Goal: Navigation & Orientation: Find specific page/section

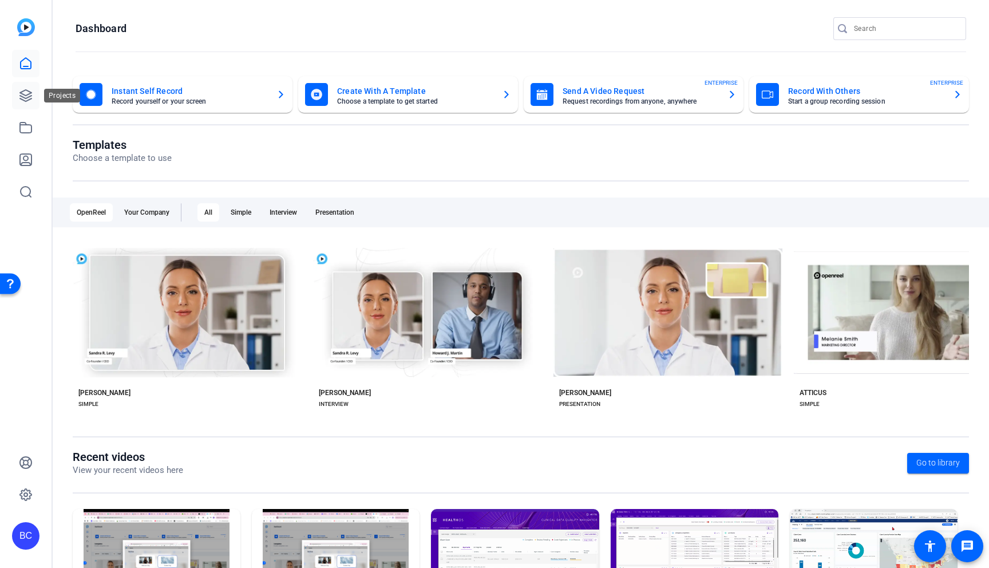
click at [28, 93] on icon at bounding box center [26, 96] width 14 height 14
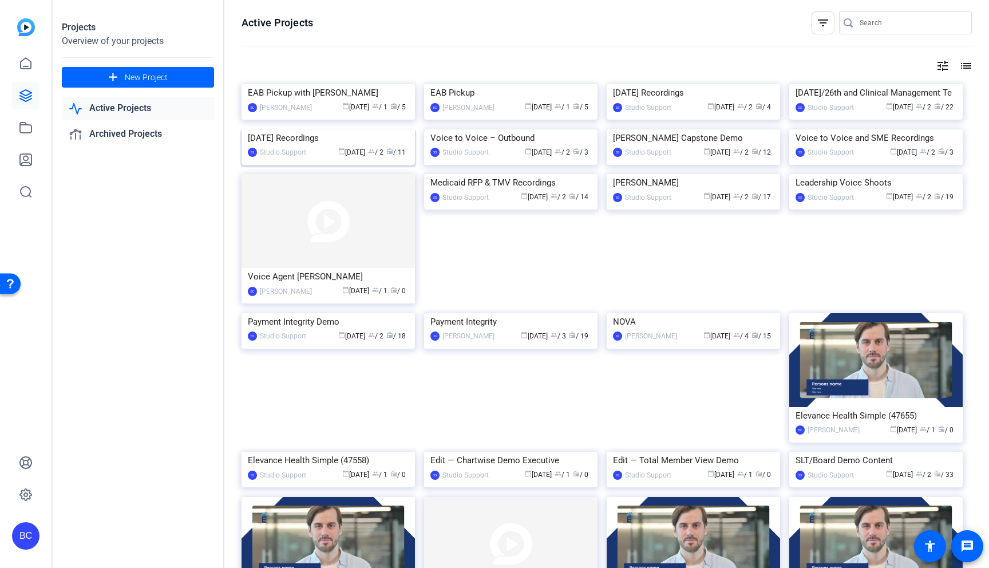
click at [332, 129] on img at bounding box center [327, 129] width 173 height 0
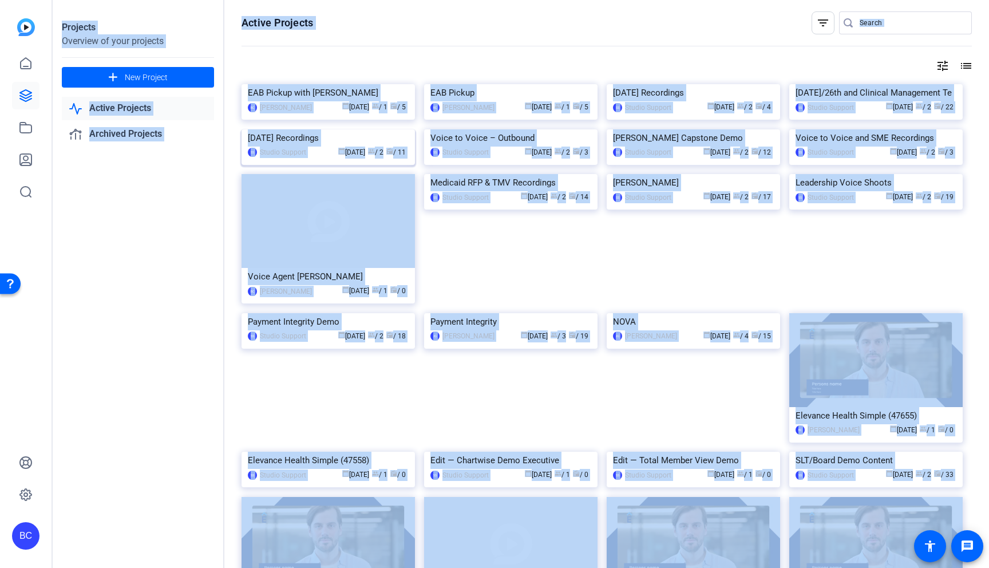
click at [332, 270] on div "Projects Overview of your projects add New Project Active Projects Archived Pro…" at bounding box center [521, 284] width 936 height 568
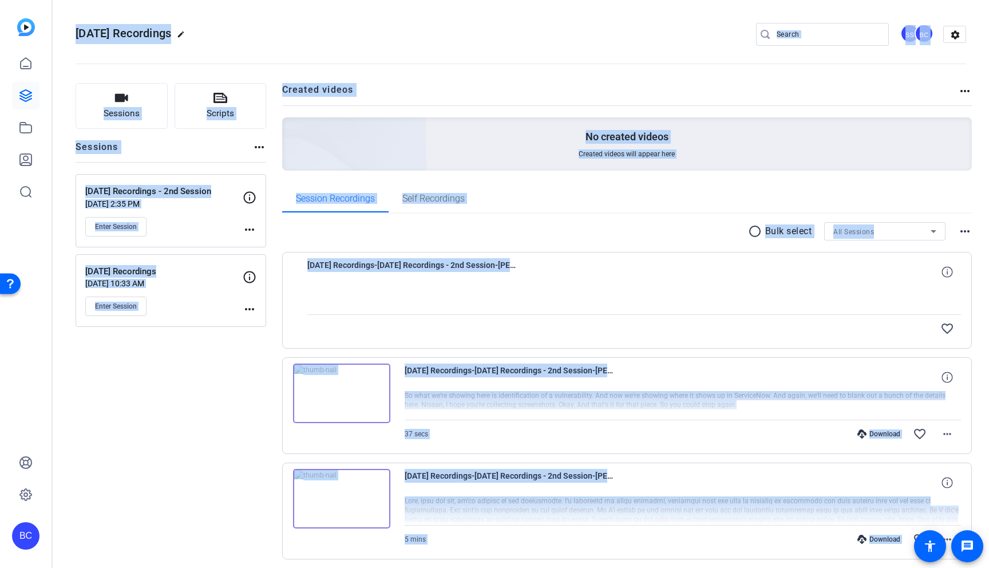
click at [342, 276] on img at bounding box center [341, 393] width 97 height 60
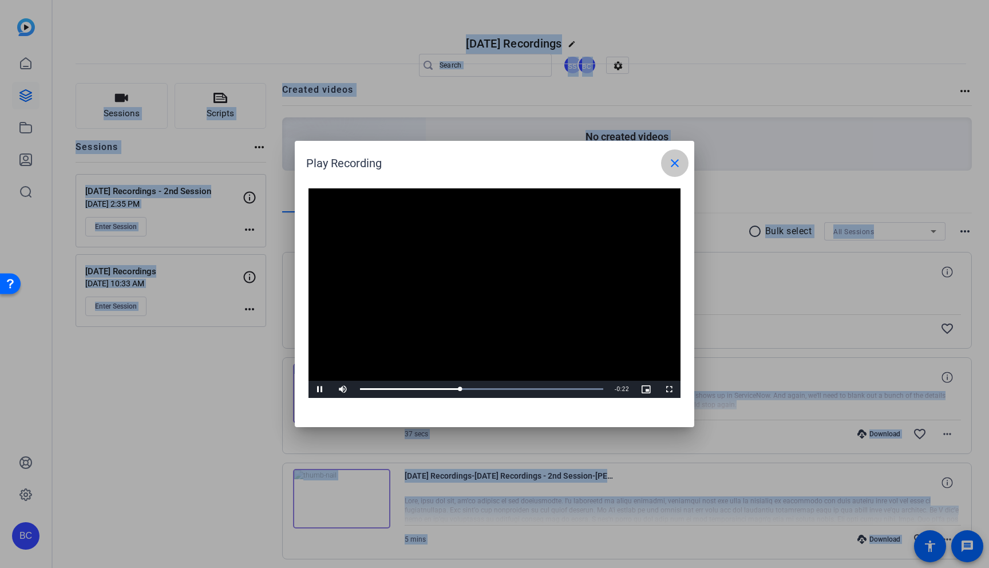
click at [663, 163] on mat-icon "close" at bounding box center [675, 163] width 14 height 14
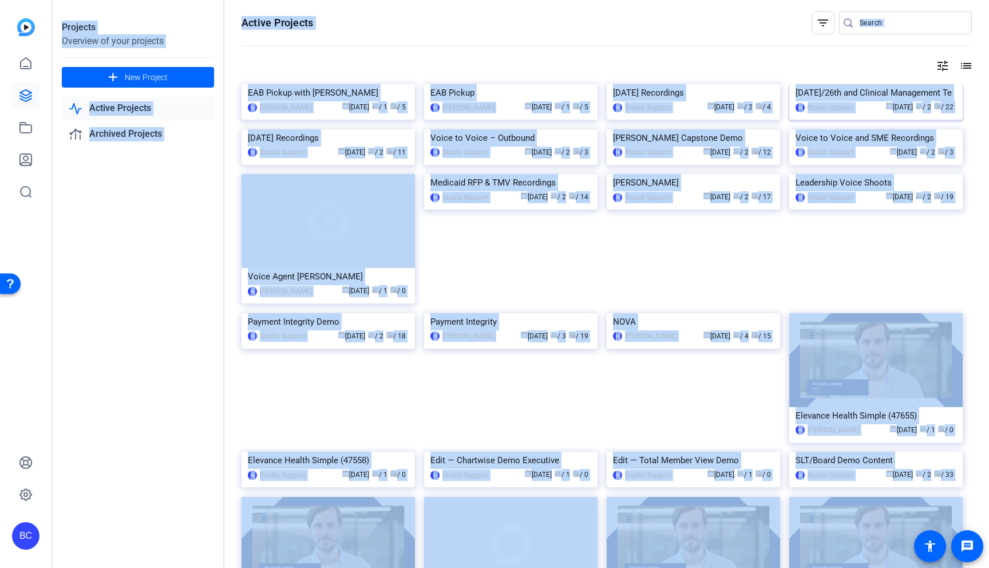
click at [663, 84] on img at bounding box center [875, 84] width 173 height 0
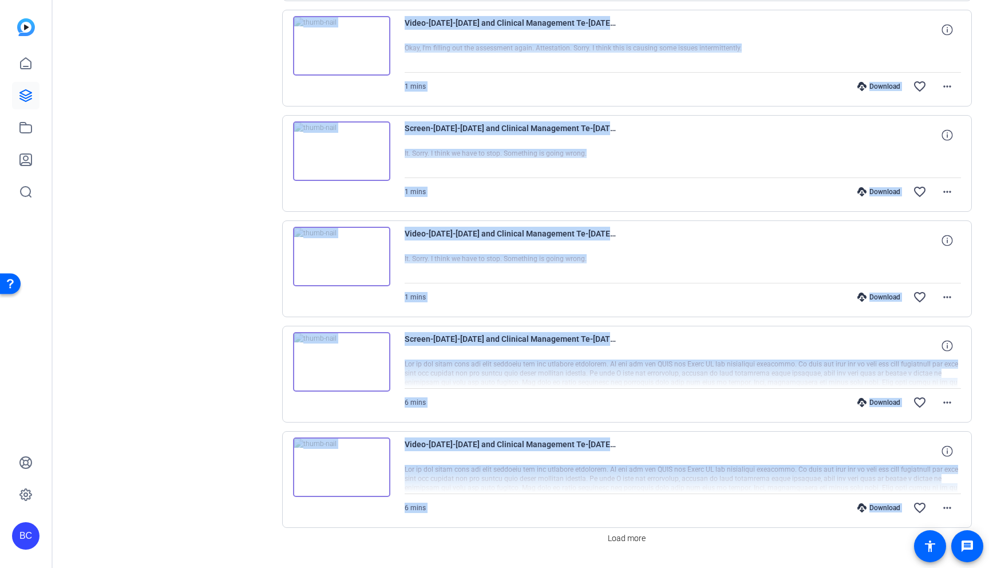
scroll to position [800, 0]
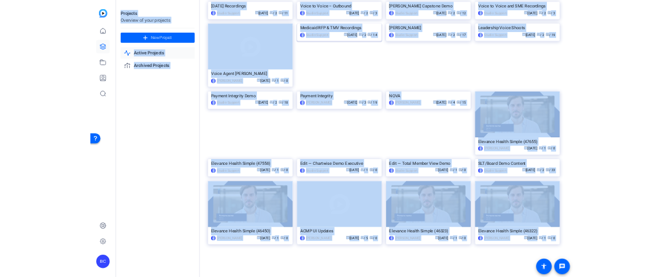
scroll to position [204, 0]
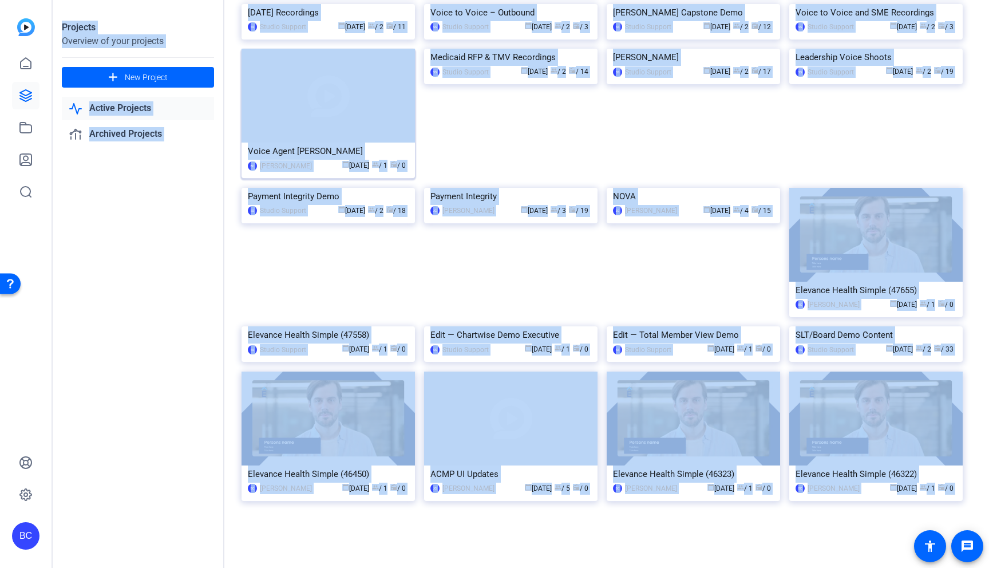
click at [324, 142] on img at bounding box center [327, 96] width 173 height 94
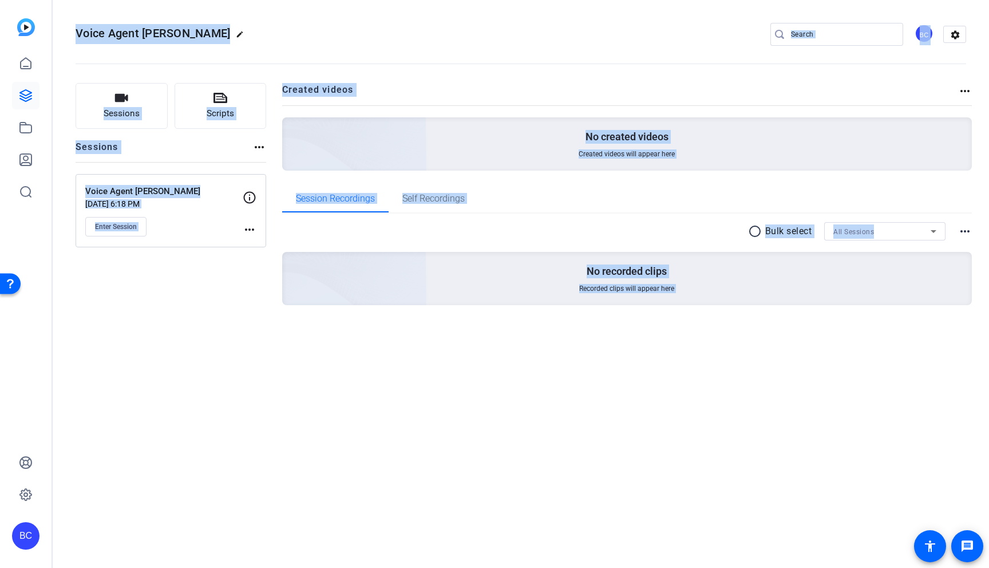
click at [324, 236] on div "Created videos more_horiz No created videos Created videos will appear here Ses…" at bounding box center [627, 212] width 690 height 259
